Goal: Information Seeking & Learning: Learn about a topic

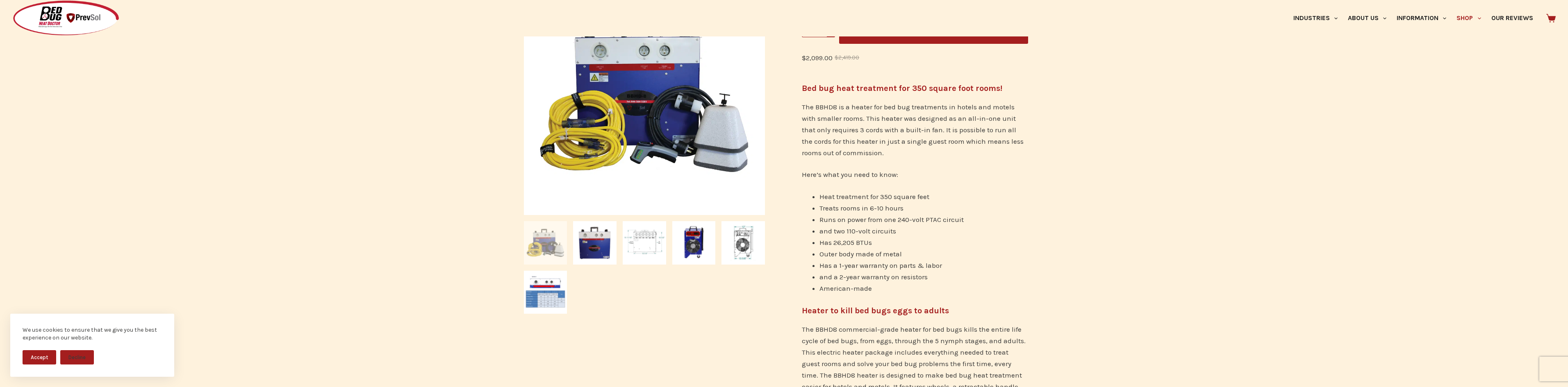
scroll to position [245, 0]
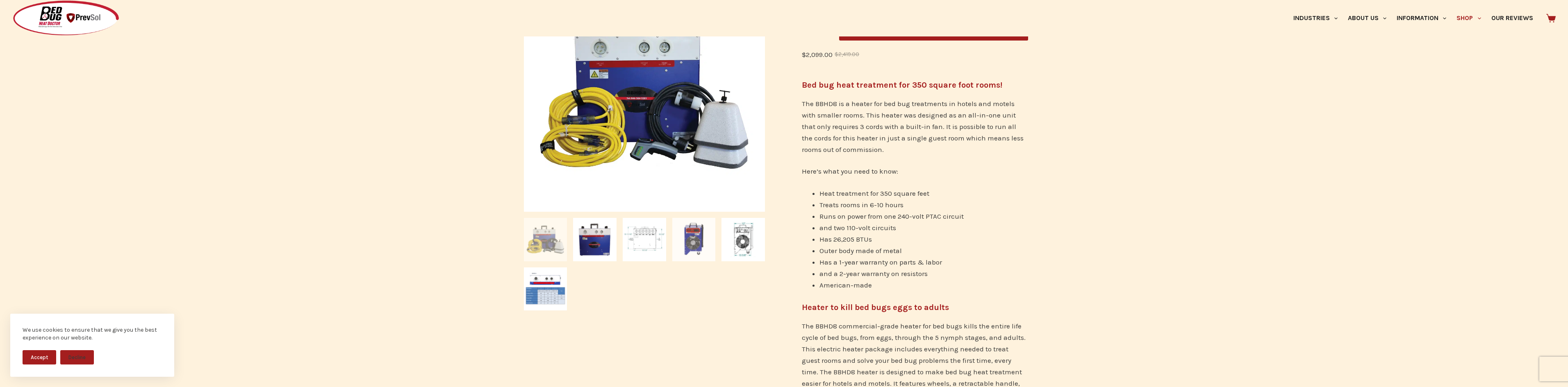
click at [698, 230] on img at bounding box center [693, 239] width 43 height 43
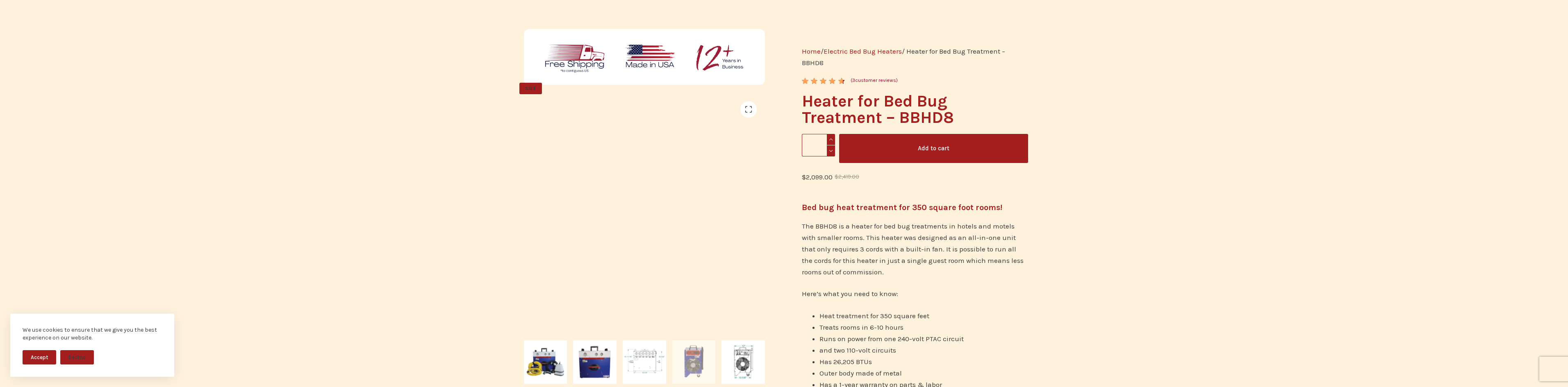
scroll to position [0, 0]
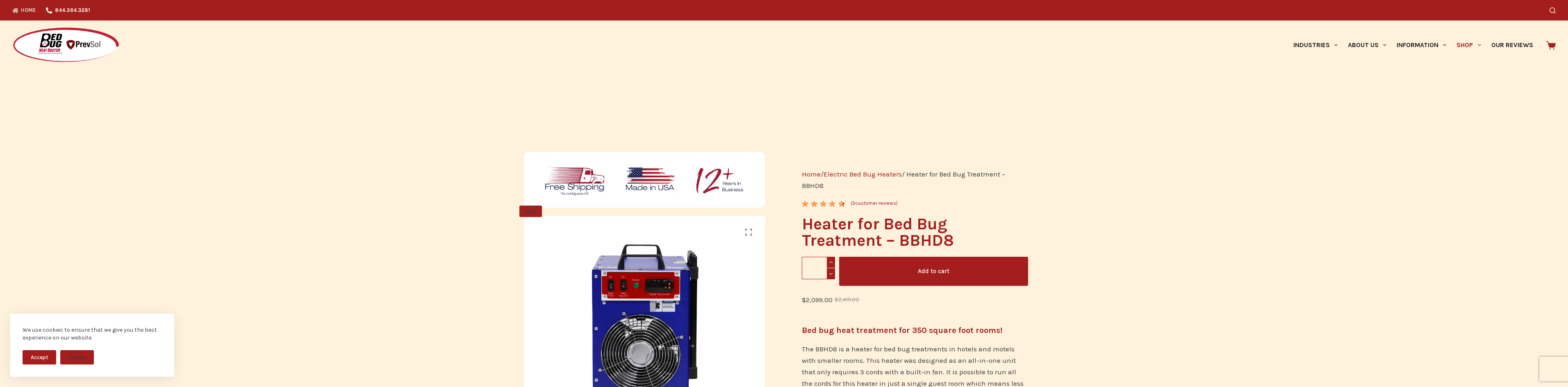
click at [15, 10] on icon "Top Menu" at bounding box center [15, 10] width 6 height 5
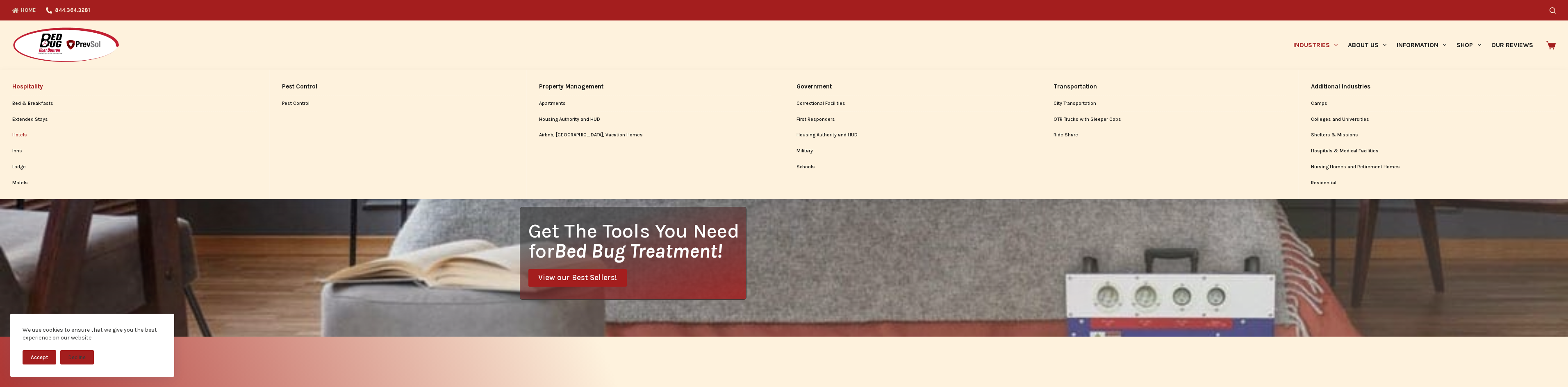
click at [18, 139] on link "Hotels" at bounding box center [135, 135] width 245 height 16
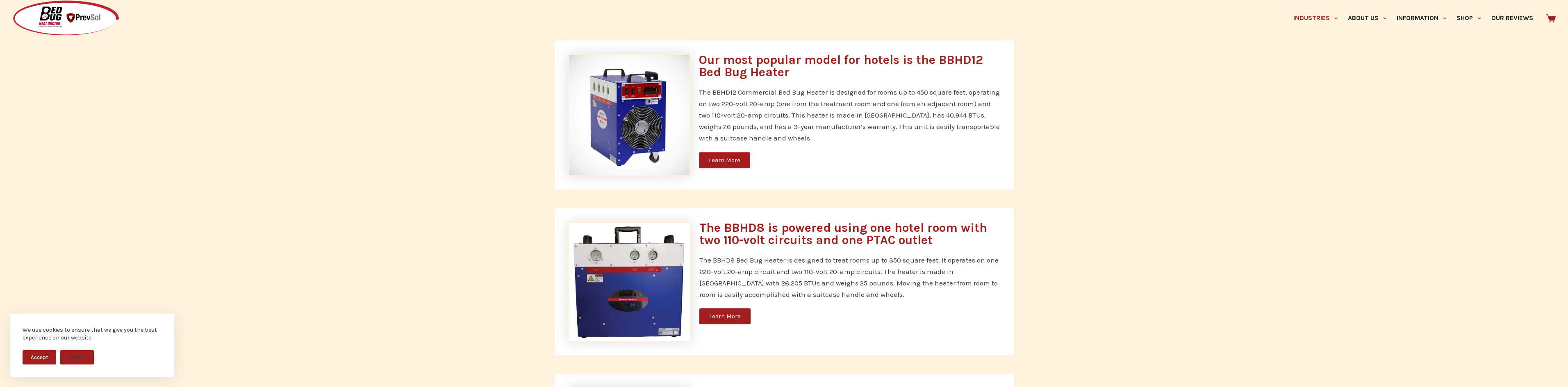
scroll to position [899, 0]
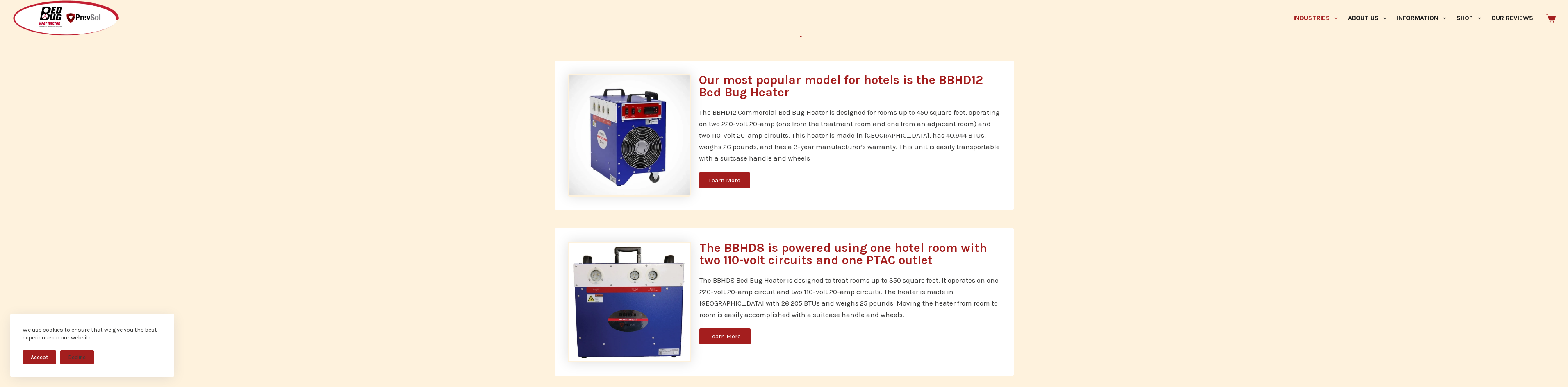
click at [725, 183] on span "Learn More" at bounding box center [724, 181] width 32 height 6
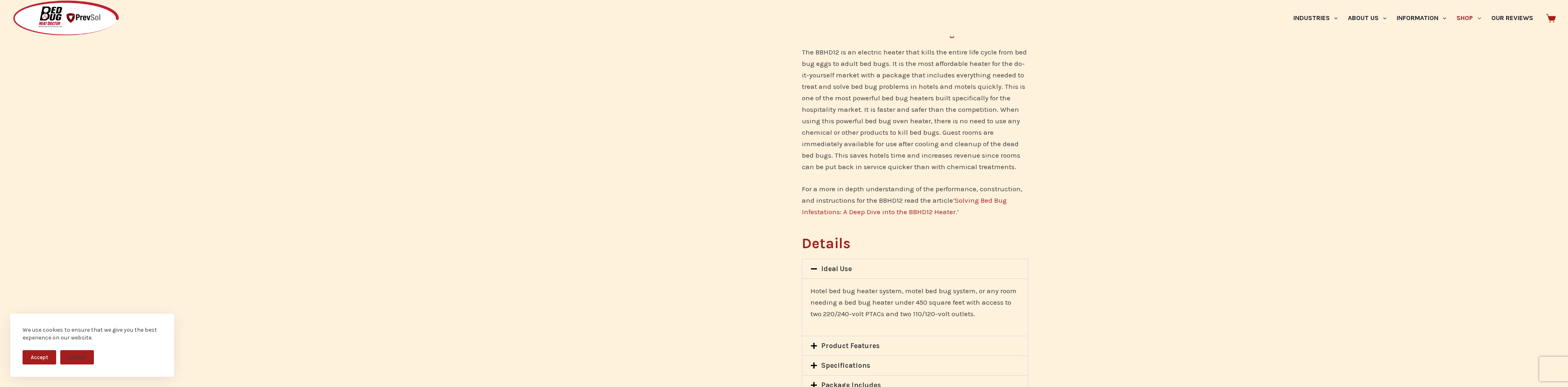
scroll to position [656, 0]
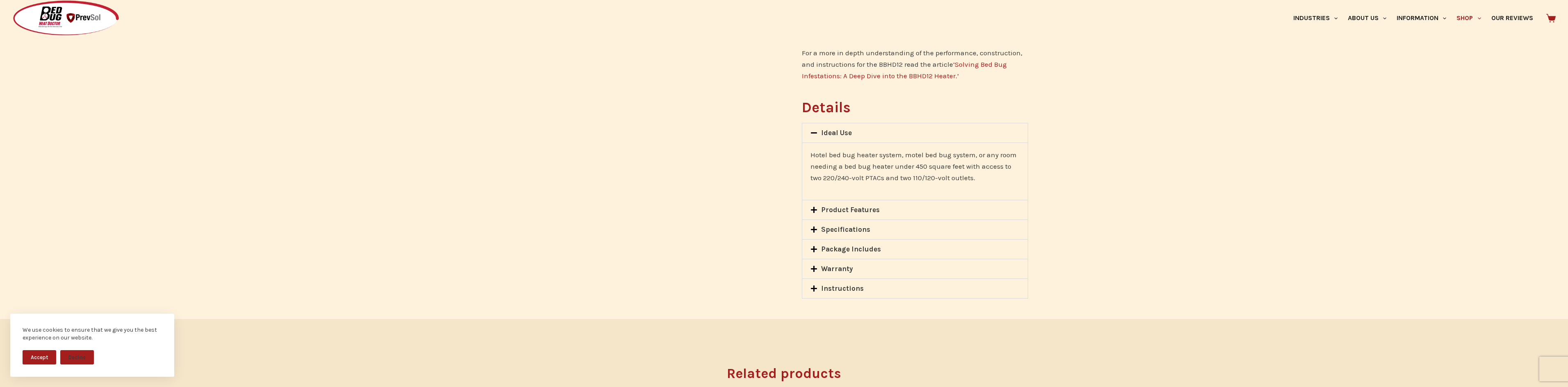
click at [859, 209] on link "Product Features" at bounding box center [850, 209] width 58 height 8
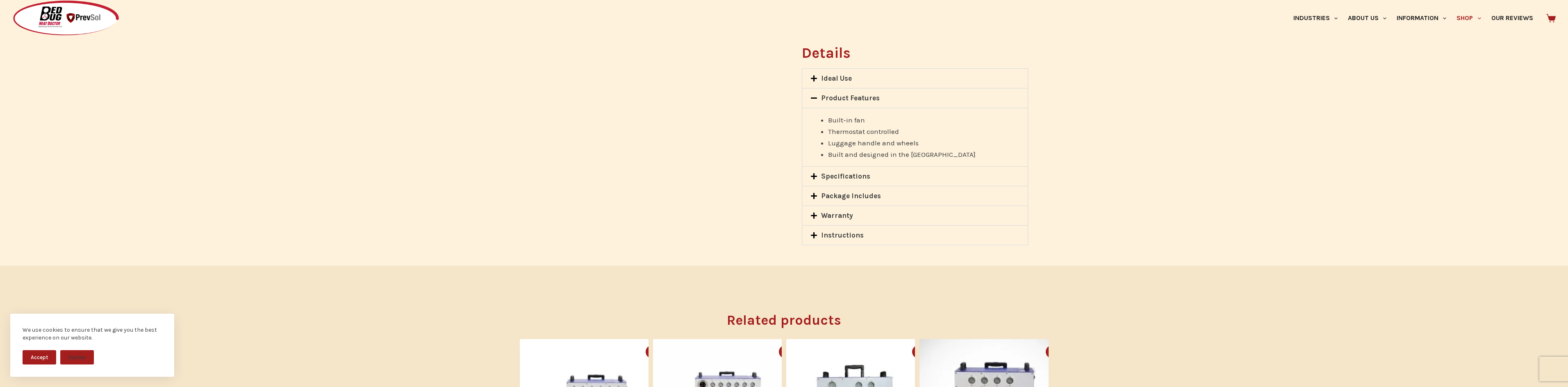
scroll to position [779, 0]
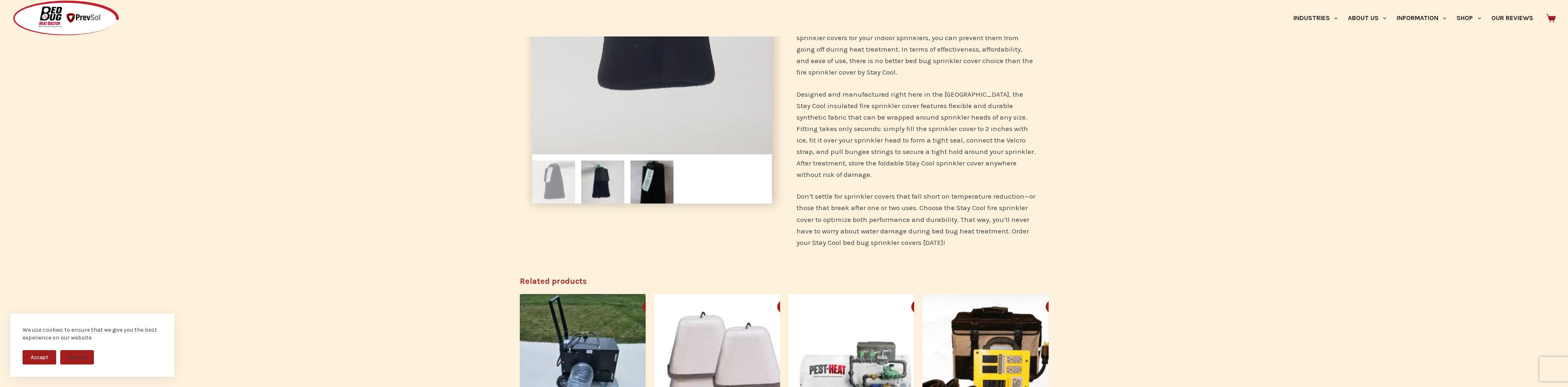
scroll to position [410, 0]
